Goal: Use online tool/utility: Utilize a website feature to perform a specific function

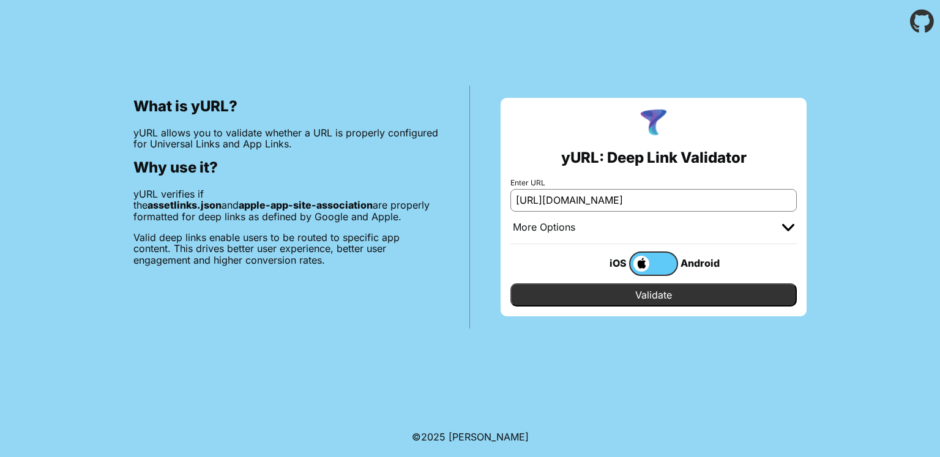
type input "[URL][DOMAIN_NAME]"
click at [657, 296] on input "Validate" at bounding box center [654, 294] width 287 height 23
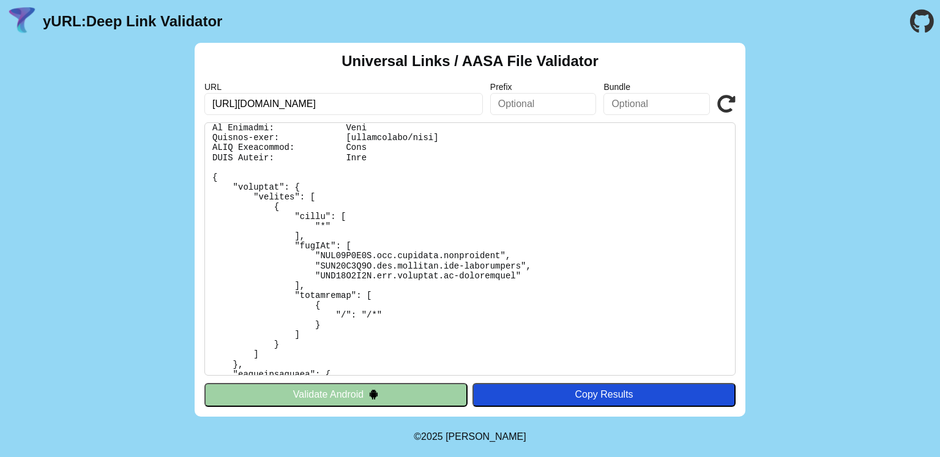
scroll to position [37, 0]
